Goal: Task Accomplishment & Management: Complete application form

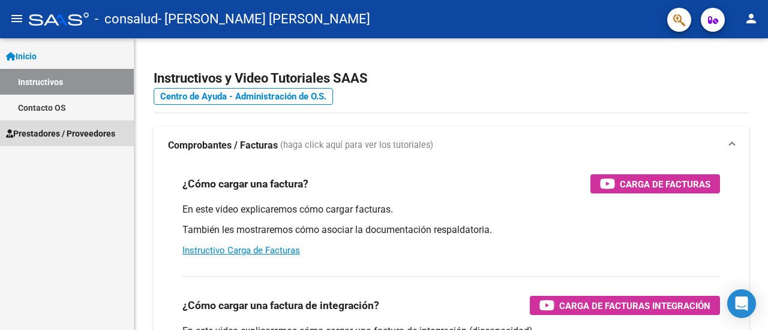
click at [61, 136] on span "Prestadores / Proveedores" at bounding box center [60, 133] width 109 height 13
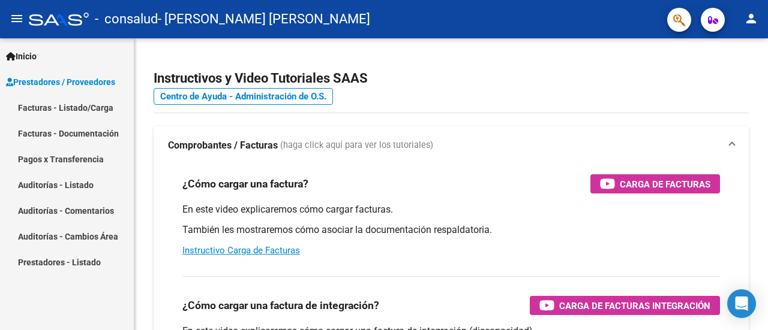
click at [52, 103] on link "Facturas - Listado/Carga" at bounding box center [67, 108] width 134 height 26
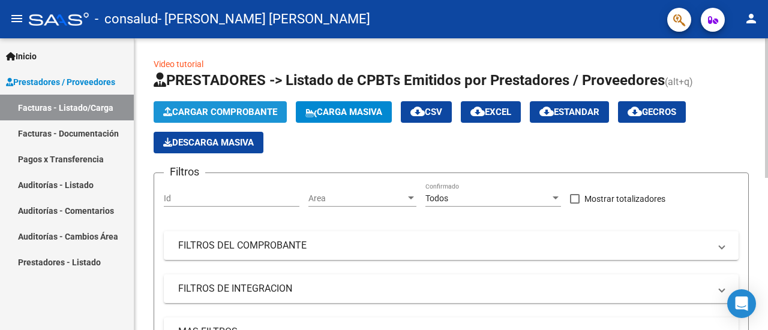
click at [200, 118] on button "Cargar Comprobante" at bounding box center [220, 112] width 133 height 22
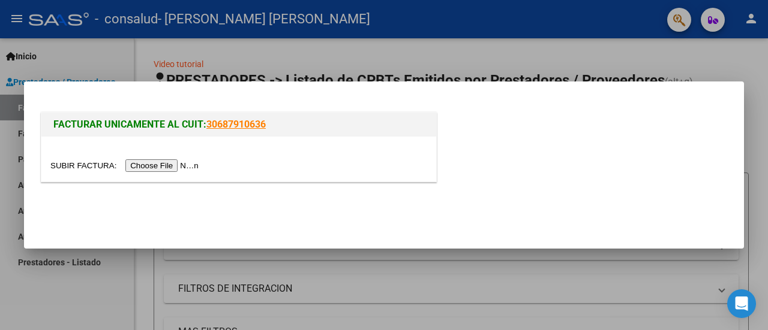
click at [193, 164] on input "file" at bounding box center [126, 166] width 152 height 13
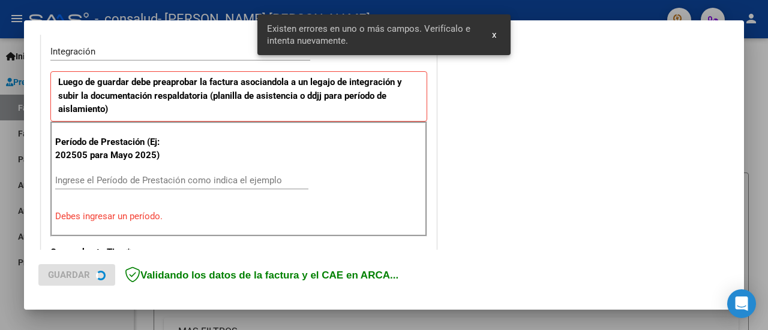
scroll to position [299, 0]
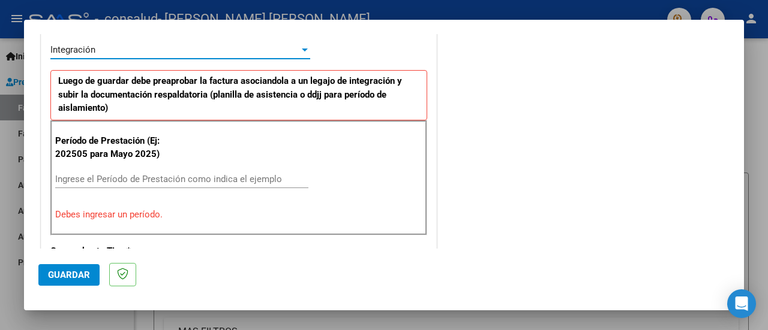
click at [299, 46] on div at bounding box center [304, 50] width 11 height 10
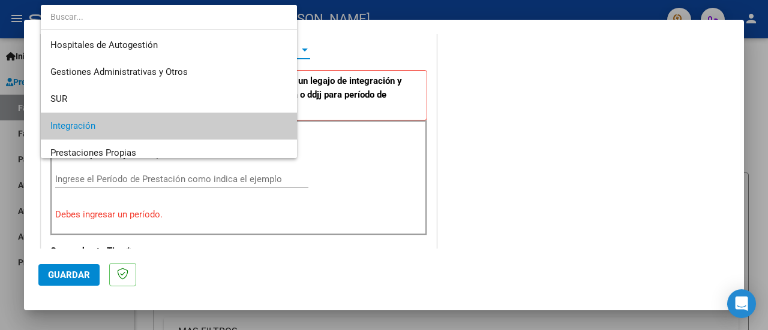
scroll to position [77, 0]
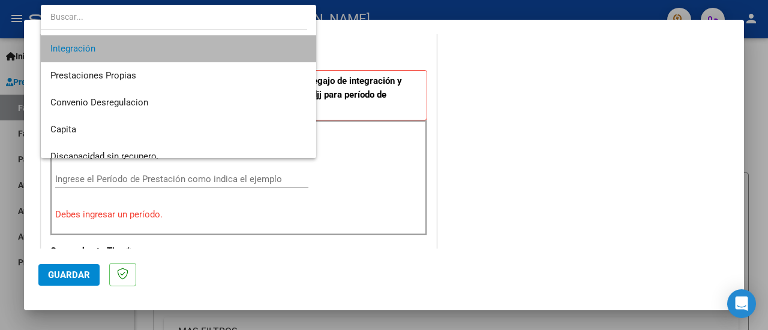
click at [261, 59] on span "Integración" at bounding box center [178, 48] width 257 height 27
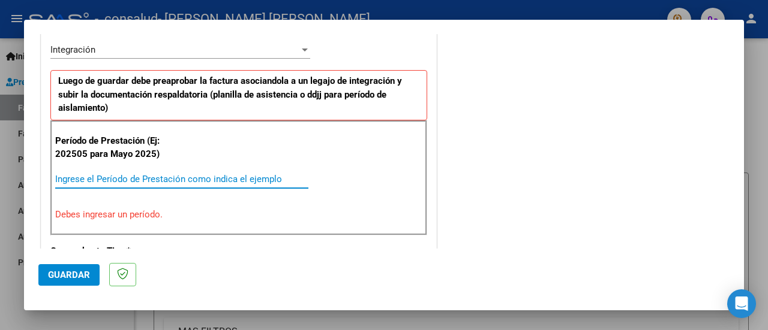
click at [208, 174] on input "Ingrese el Período de Prestación como indica el ejemplo" at bounding box center [181, 179] width 253 height 11
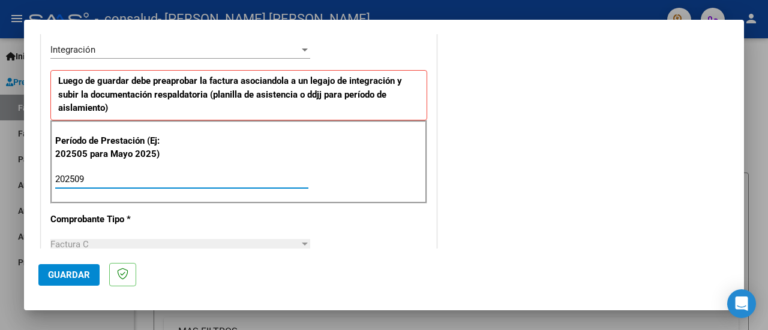
type input "202509"
click at [80, 277] on span "Guardar" at bounding box center [69, 275] width 42 height 11
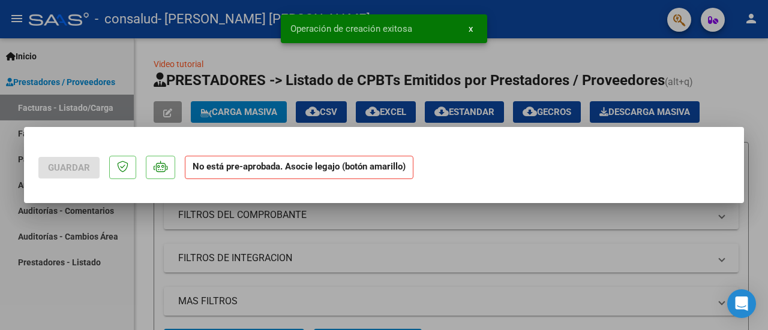
scroll to position [0, 0]
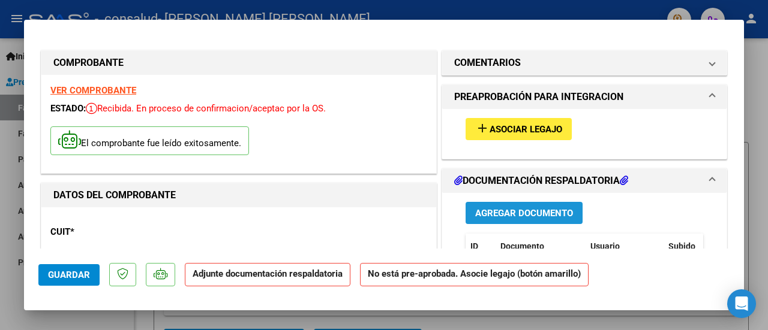
click at [495, 218] on button "Agregar Documento" at bounding box center [523, 213] width 117 height 22
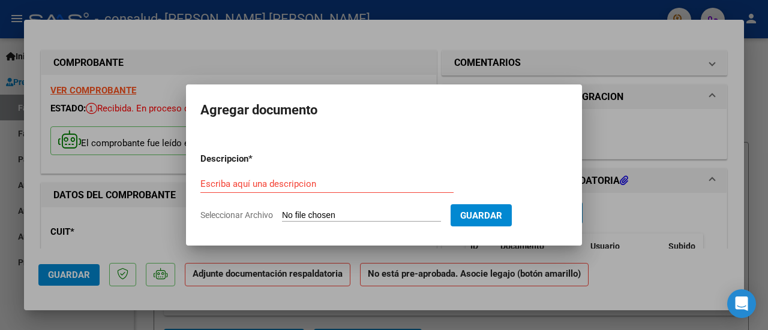
click at [253, 212] on span "Seleccionar Archivo" at bounding box center [236, 216] width 73 height 10
click at [282, 212] on input "Seleccionar Archivo" at bounding box center [361, 216] width 159 height 11
type input "C:\fakepath\[PERSON_NAME].pdf"
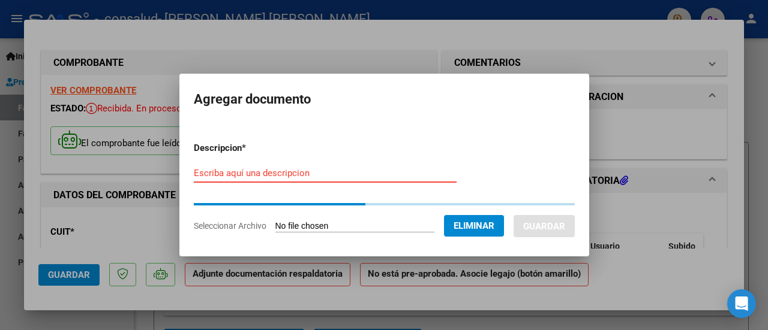
click at [261, 169] on input "Escriba aquí una descripcion" at bounding box center [325, 173] width 263 height 11
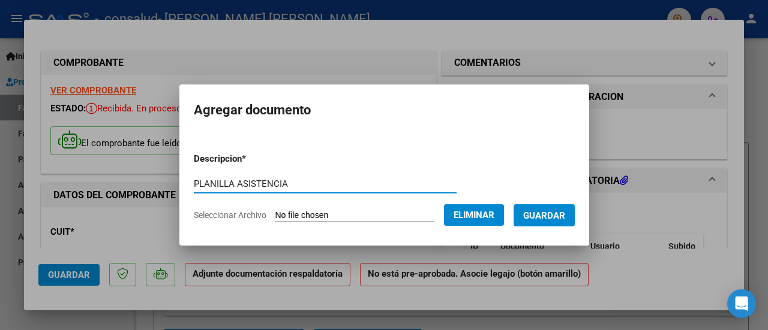
type input "PLANILLA ASISTENCIA"
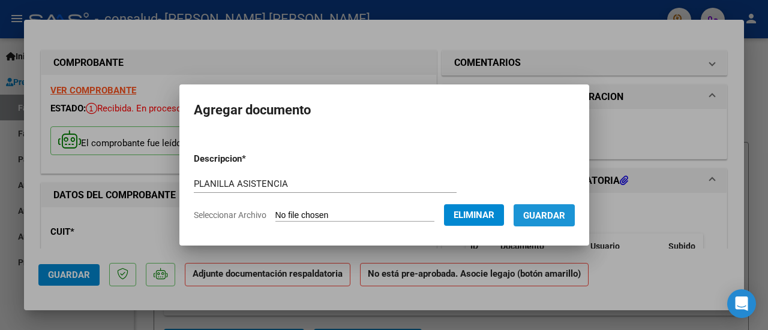
click at [551, 219] on span "Guardar" at bounding box center [544, 216] width 42 height 11
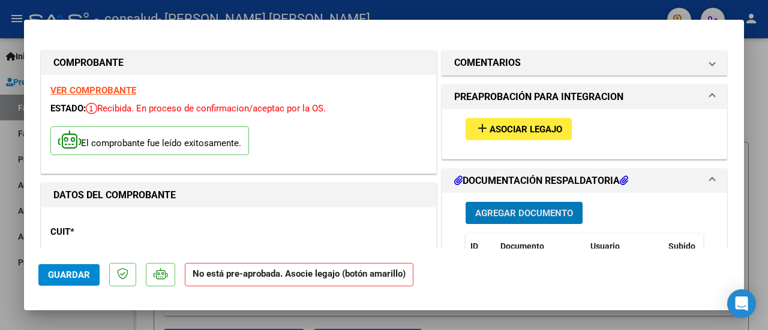
click at [76, 272] on span "Guardar" at bounding box center [69, 275] width 42 height 11
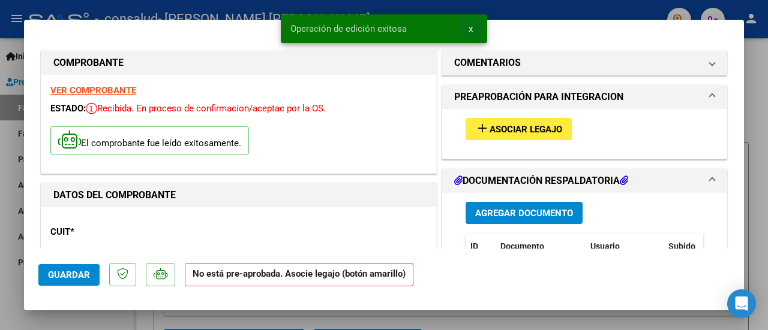
click at [469, 27] on span "x" at bounding box center [470, 28] width 4 height 11
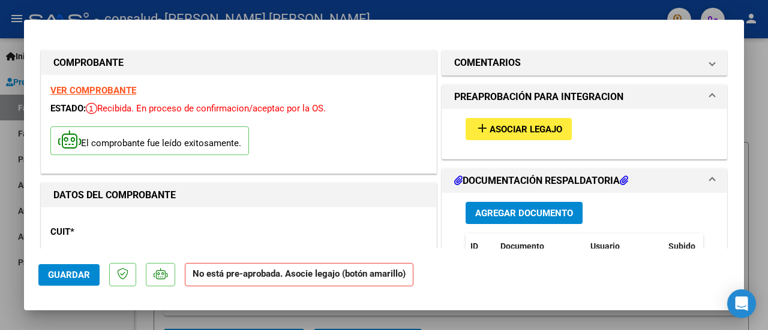
click at [766, 43] on div at bounding box center [384, 165] width 768 height 330
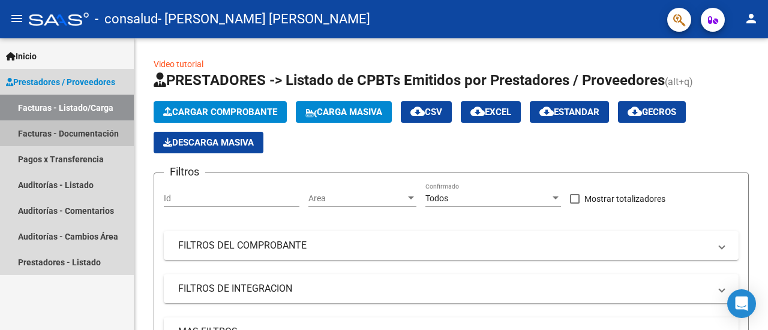
click at [82, 133] on link "Facturas - Documentación" at bounding box center [67, 134] width 134 height 26
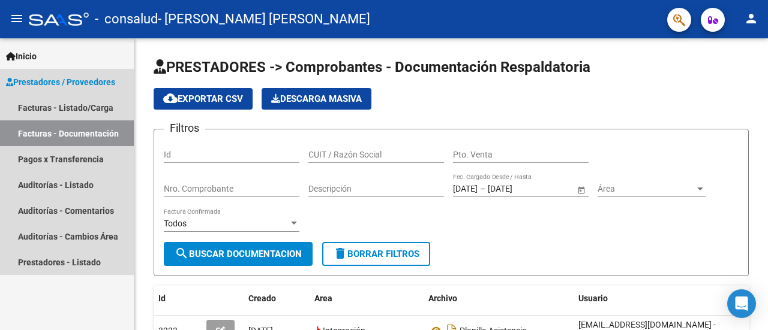
click at [37, 133] on link "Facturas - Documentación" at bounding box center [67, 134] width 134 height 26
click at [50, 103] on link "Facturas - Listado/Carga" at bounding box center [67, 108] width 134 height 26
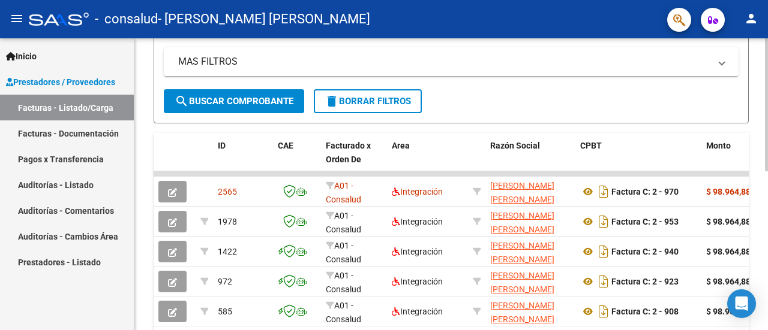
scroll to position [271, 0]
click at [767, 196] on div at bounding box center [766, 231] width 3 height 133
